Goal: Book appointment/travel/reservation

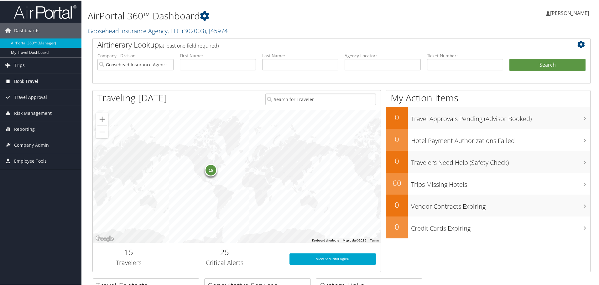
click at [32, 80] on span "Book Travel" at bounding box center [26, 81] width 24 height 16
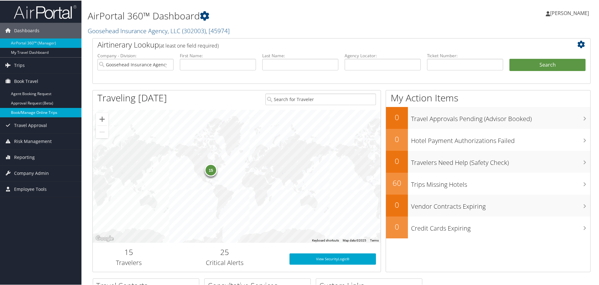
click at [32, 115] on link "Book/Manage Online Trips" at bounding box center [40, 111] width 81 height 9
